Goal: Check status: Check status

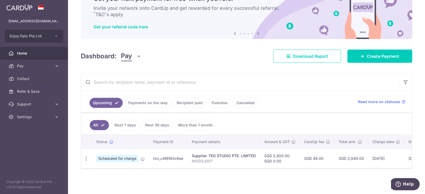
scroll to position [31, 0]
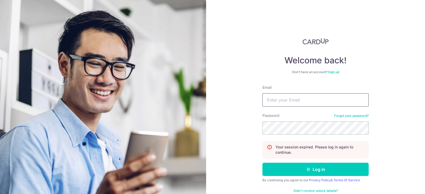
click at [295, 100] on input "Email" at bounding box center [315, 99] width 106 height 13
type input "[EMAIL_ADDRESS][DOMAIN_NAME]"
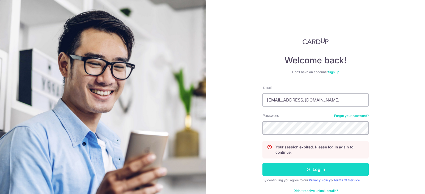
click at [316, 167] on button "Log in" at bounding box center [315, 169] width 106 height 13
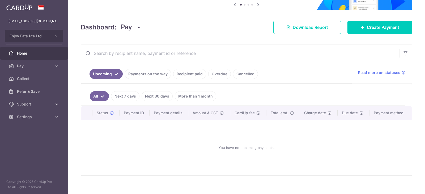
click at [159, 70] on link "Payments on the way" at bounding box center [148, 74] width 46 height 10
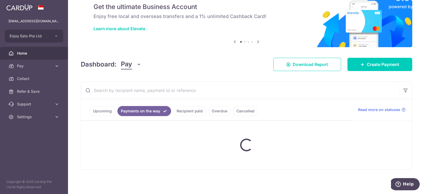
scroll to position [9, 0]
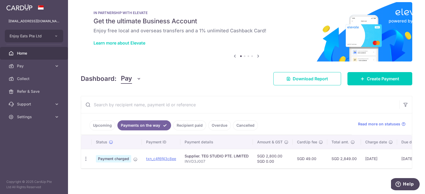
click at [158, 152] on td "txn_c4f6f43c8ee" at bounding box center [161, 158] width 39 height 19
click at [159, 157] on link "txn_c4f6f43c8ee" at bounding box center [161, 159] width 30 height 5
